Goal: Task Accomplishment & Management: Complete application form

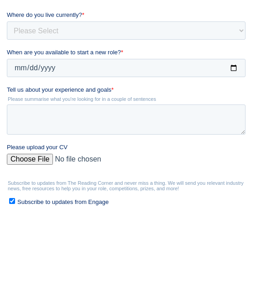
type input "[EMAIL_ADDRESS][DOMAIN_NAME]"
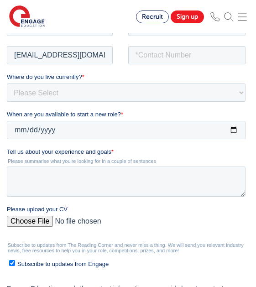
scroll to position [120, 0]
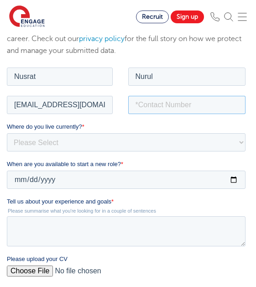
click at [153, 99] on input "tel" at bounding box center [187, 105] width 118 height 18
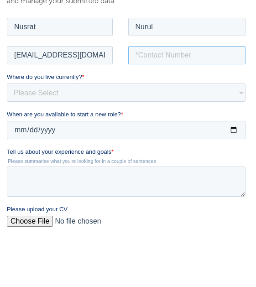
scroll to position [143, 0]
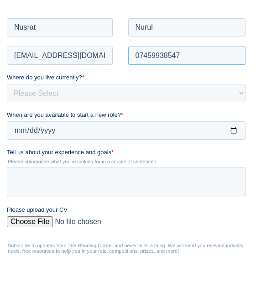
type input "07459938547"
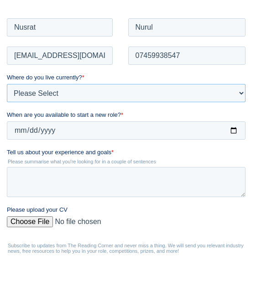
click at [99, 93] on select "Please Select [GEOGRAPHIC_DATA] [GEOGRAPHIC_DATA] [GEOGRAPHIC_DATA] [GEOGRAPHIC…" at bounding box center [126, 93] width 239 height 18
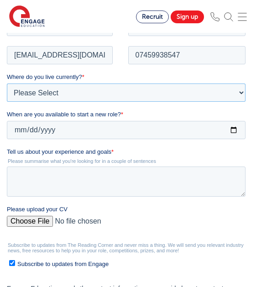
select select "UK"
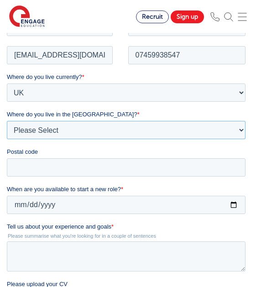
click at [135, 131] on select "Please Select Overseas Barnsley Bedfordshire Berkshire Bournemouth Bracknell Fo…" at bounding box center [126, 130] width 239 height 18
select select "London"
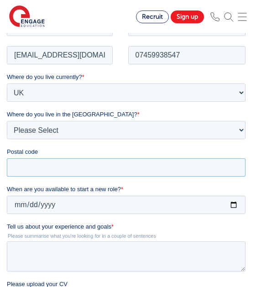
click at [54, 172] on input "Postal code" at bounding box center [126, 167] width 239 height 18
type input "E6 1LW"
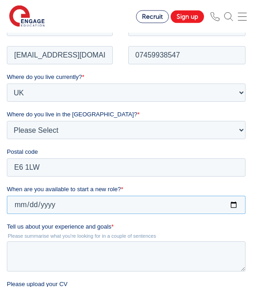
click at [33, 211] on input "2025-09-28" at bounding box center [126, 205] width 239 height 18
type input "2025-09-30"
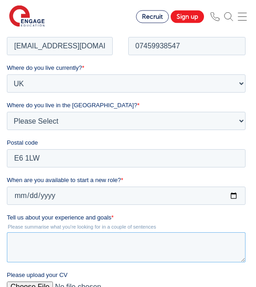
click at [88, 247] on textarea "Tell us about your experience and goals *" at bounding box center [126, 247] width 239 height 30
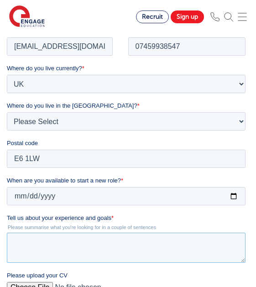
click at [57, 244] on textarea "Tell us about your experience and goals *" at bounding box center [126, 248] width 239 height 30
click at [54, 244] on textarea "Tell us about your experience and goals *" at bounding box center [126, 248] width 239 height 30
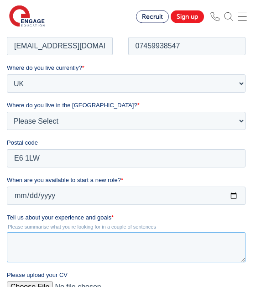
click at [166, 254] on textarea "Tell us about your experience and goals *" at bounding box center [126, 247] width 239 height 30
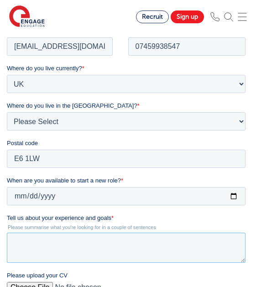
drag, startPoint x: 166, startPoint y: 255, endPoint x: 171, endPoint y: 259, distance: 7.5
click at [168, 258] on textarea "Tell us about your experience and goals *" at bounding box center [126, 248] width 239 height 30
paste textarea "‘I am a highly motivated and dedicated individual with over 9 months of direct …"
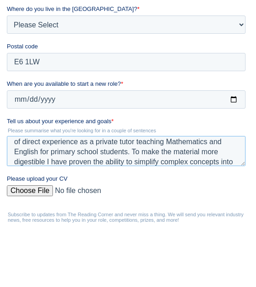
scroll to position [0, 0]
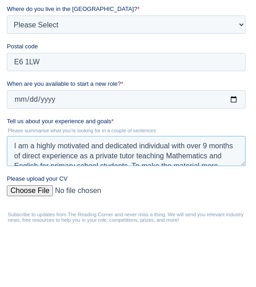
type textarea "I am a highly motivated and dedicated individual with over 9 months of direct e…"
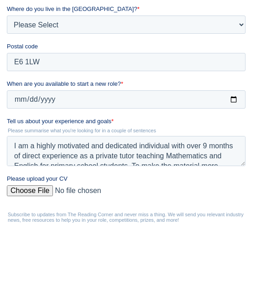
click at [26, 195] on input "Please upload your CV" at bounding box center [126, 195] width 239 height 18
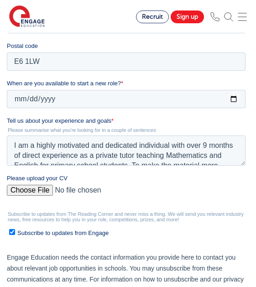
type input "C:\fakepath\CV 2.docx"
click at [10, 235] on input "Subscribe to updates from Engage" at bounding box center [12, 232] width 6 height 6
checkbox input "false"
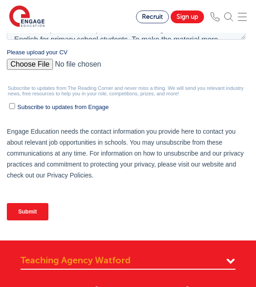
scroll to position [421, 0]
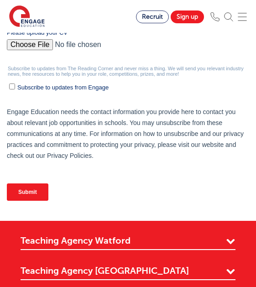
click at [42, 196] on input "Submit" at bounding box center [28, 192] width 42 height 17
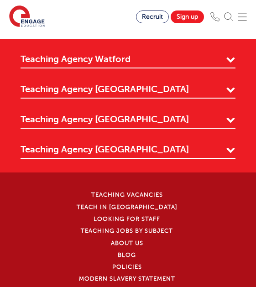
scroll to position [202, 0]
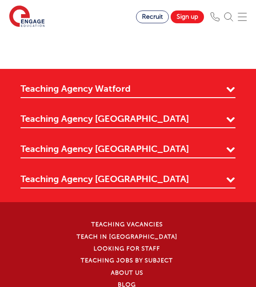
click at [156, 192] on div "Teaching Agency Watford 4th Floor, 45 Clarendon Road Watford, WD17 1SZ Find Us …" at bounding box center [128, 271] width 256 height 377
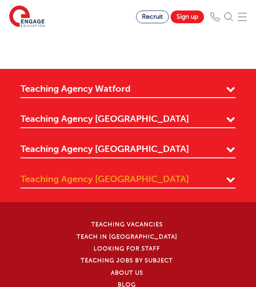
click at [174, 178] on link "Teaching Agency [GEOGRAPHIC_DATA]" at bounding box center [128, 181] width 215 height 16
click at [228, 178] on link "Teaching Agency [GEOGRAPHIC_DATA]" at bounding box center [128, 181] width 215 height 16
click at [168, 182] on link "Teaching Agency [GEOGRAPHIC_DATA]" at bounding box center [128, 181] width 215 height 16
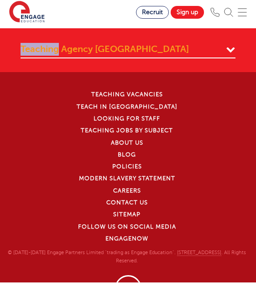
scroll to position [327, 0]
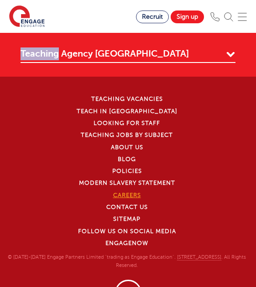
click at [133, 196] on link "Careers" at bounding box center [127, 195] width 28 height 6
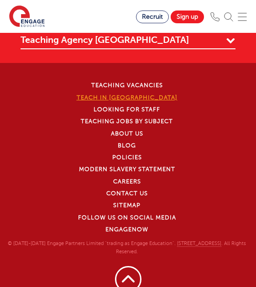
click at [142, 99] on link "Teach in [GEOGRAPHIC_DATA]" at bounding box center [127, 97] width 101 height 6
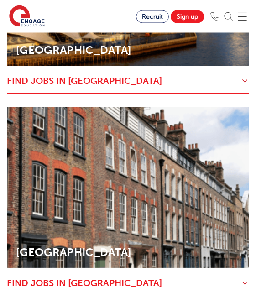
scroll to position [523, 0]
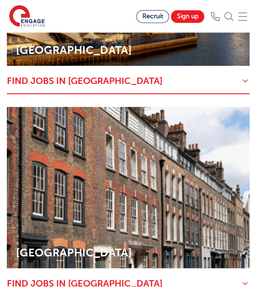
click at [99, 277] on h4 "Find jobs in [GEOGRAPHIC_DATA]" at bounding box center [128, 283] width 242 height 13
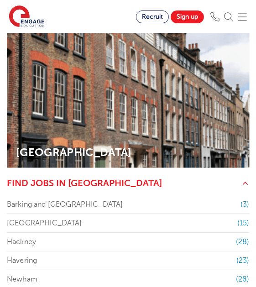
scroll to position [646, 0]
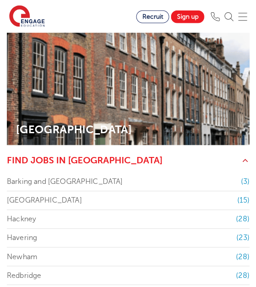
click at [163, 247] on link "Newham (28)" at bounding box center [128, 256] width 242 height 18
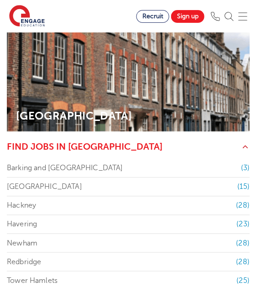
click at [49, 271] on link "Tower Hamlets (25)" at bounding box center [128, 280] width 242 height 18
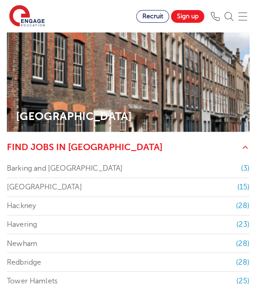
click at [34, 216] on link "Havering (23)" at bounding box center [128, 225] width 242 height 18
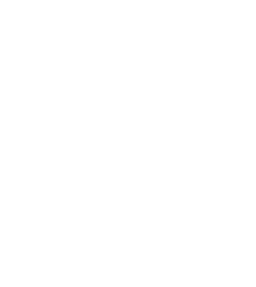
scroll to position [1644, 0]
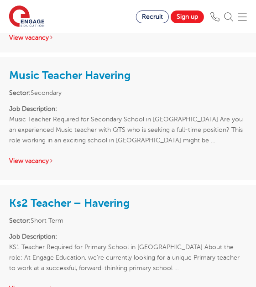
scroll to position [1787, 0]
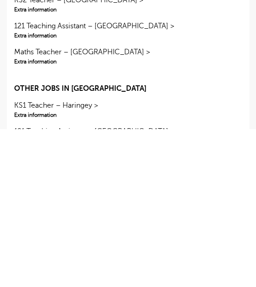
scroll to position [970, 0]
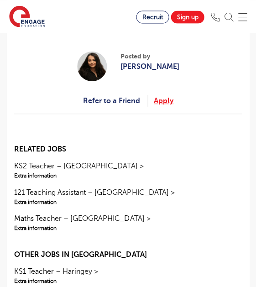
click at [164, 106] on link "Apply" at bounding box center [164, 100] width 20 height 12
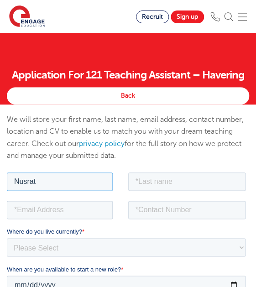
type input "Nusrat"
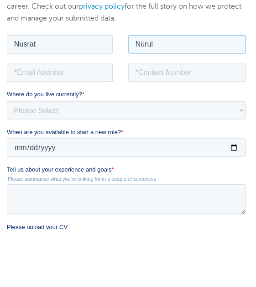
scroll to position [79, 0]
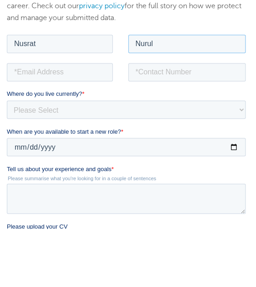
type input "Nurul"
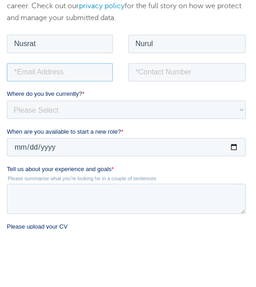
type input "N"
type input "[EMAIL_ADDRESS][DOMAIN_NAME]"
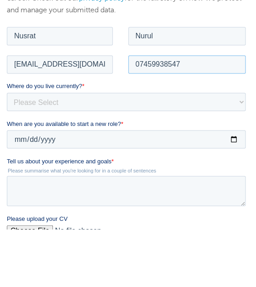
scroll to position [103, 0]
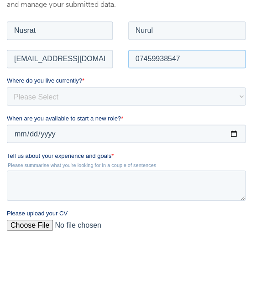
type input "07459938547"
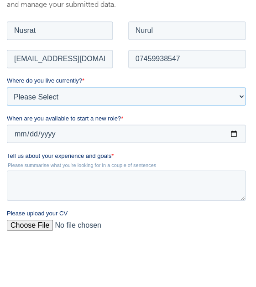
click at [235, 94] on select "Please Select [GEOGRAPHIC_DATA] [GEOGRAPHIC_DATA] [GEOGRAPHIC_DATA] [GEOGRAPHIC…" at bounding box center [125, 96] width 239 height 18
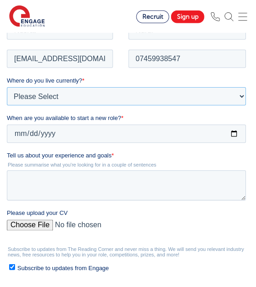
select select "UK"
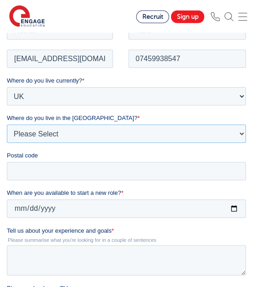
click at [51, 140] on select "Please Select Overseas [GEOGRAPHIC_DATA] [GEOGRAPHIC_DATA] [GEOGRAPHIC_DATA] [G…" at bounding box center [126, 133] width 239 height 18
select select "[GEOGRAPHIC_DATA]"
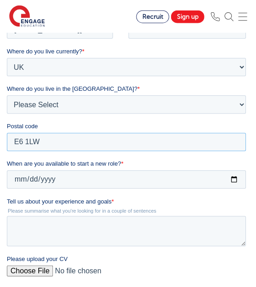
scroll to position [178, 0]
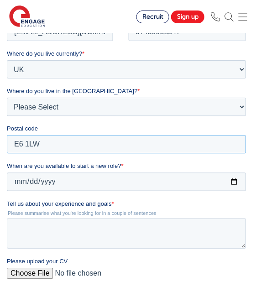
type input "E6 1LW"
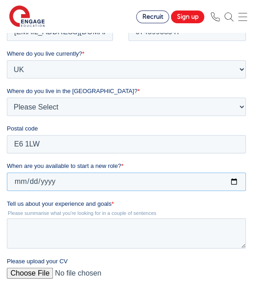
click at [79, 183] on input "When are you available to start a new role? *" at bounding box center [126, 182] width 239 height 18
type input "[DATE]"
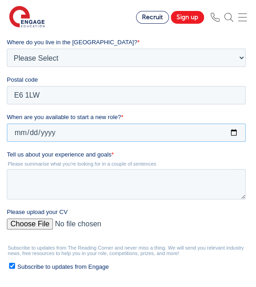
scroll to position [228, 0]
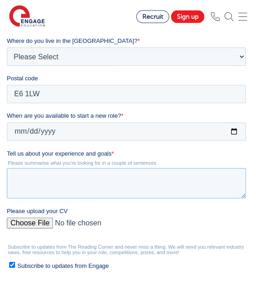
click at [125, 187] on textarea "Tell us about your experience and goals *" at bounding box center [126, 183] width 239 height 30
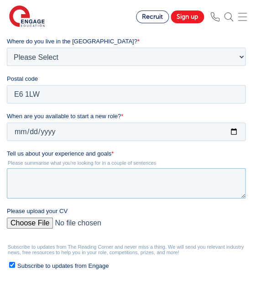
click at [125, 187] on textarea "Tell us about your experience and goals *" at bounding box center [126, 183] width 239 height 30
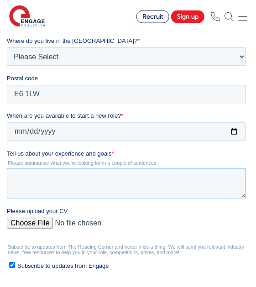
click at [92, 177] on textarea "Tell us about your experience and goals *" at bounding box center [126, 183] width 239 height 30
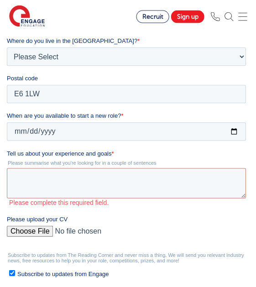
click at [0, 0] on html "Find jobs All vacancies We have one of the UK's largest database. and with hund…" at bounding box center [128, 285] width 256 height 1026
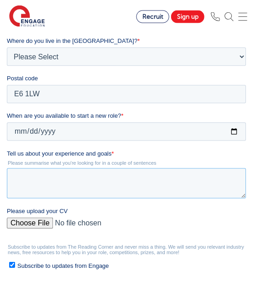
click at [92, 179] on textarea "Tell us about your experience and goals *" at bounding box center [126, 183] width 239 height 30
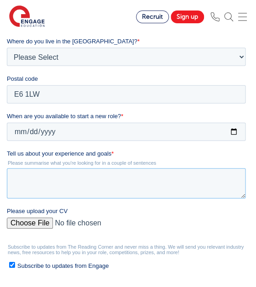
click at [92, 179] on textarea "Tell us about your experience and goals *" at bounding box center [126, 183] width 239 height 30
type textarea "."
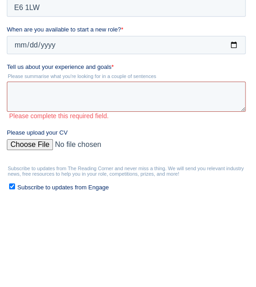
paste textarea "‘I am a highly motivated and dedicated individual with over 9 months of direct …"
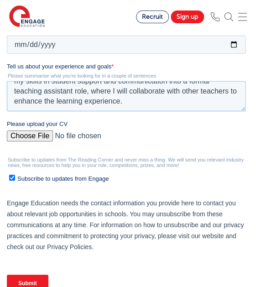
scroll to position [80, 0]
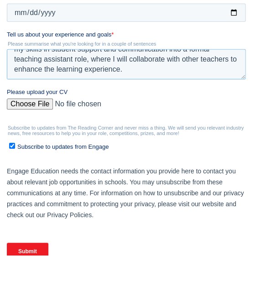
type textarea "I am a highly motivated and dedicated individual with over 9 months of direct e…"
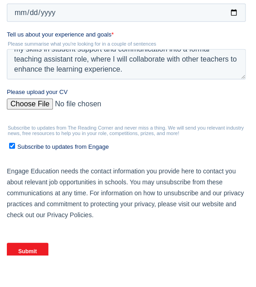
click at [15, 149] on input "Subscribe to updates from Engage" at bounding box center [12, 146] width 6 height 6
checkbox input "false"
click at [33, 102] on input "Please upload your CV" at bounding box center [126, 108] width 239 height 18
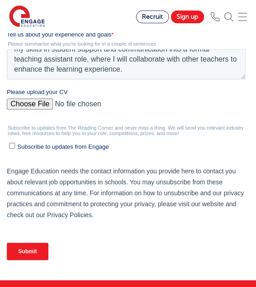
click at [51, 106] on input "Please upload your CV" at bounding box center [126, 108] width 239 height 18
click at [31, 103] on input "Please upload your CV" at bounding box center [126, 108] width 239 height 18
type input "C:\fakepath\CV 2.docx"
click at [37, 252] on input "Submit" at bounding box center [28, 251] width 42 height 17
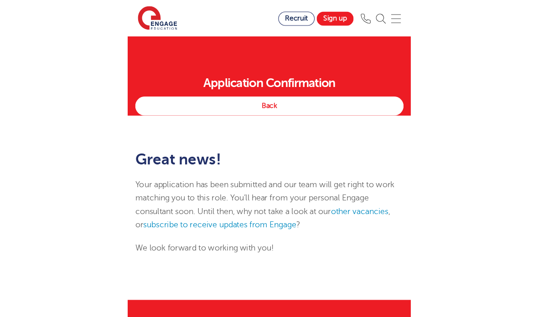
scroll to position [23, 0]
